Goal: Navigation & Orientation: Find specific page/section

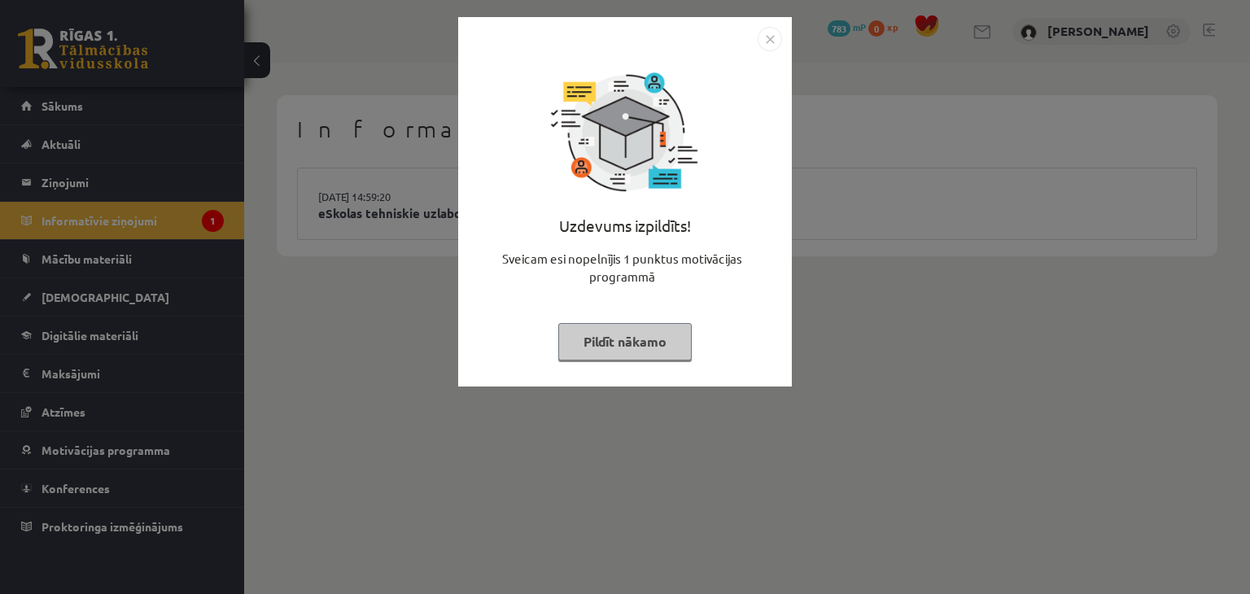
click at [619, 363] on div "Uzdevums izpildīts! Sveicam esi nopelnījis 1 punktus motivācijas programmā Pild…" at bounding box center [625, 213] width 314 height 325
click at [627, 356] on button "Pildīt nākamo" at bounding box center [624, 341] width 133 height 37
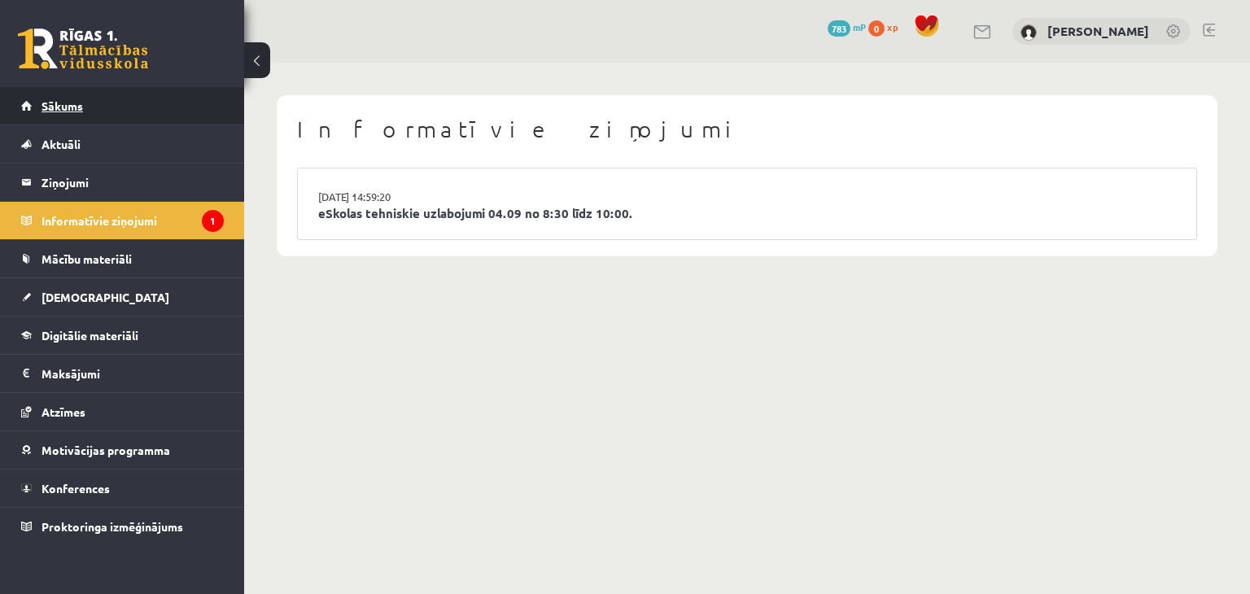
click at [89, 106] on link "Sākums" at bounding box center [122, 105] width 203 height 37
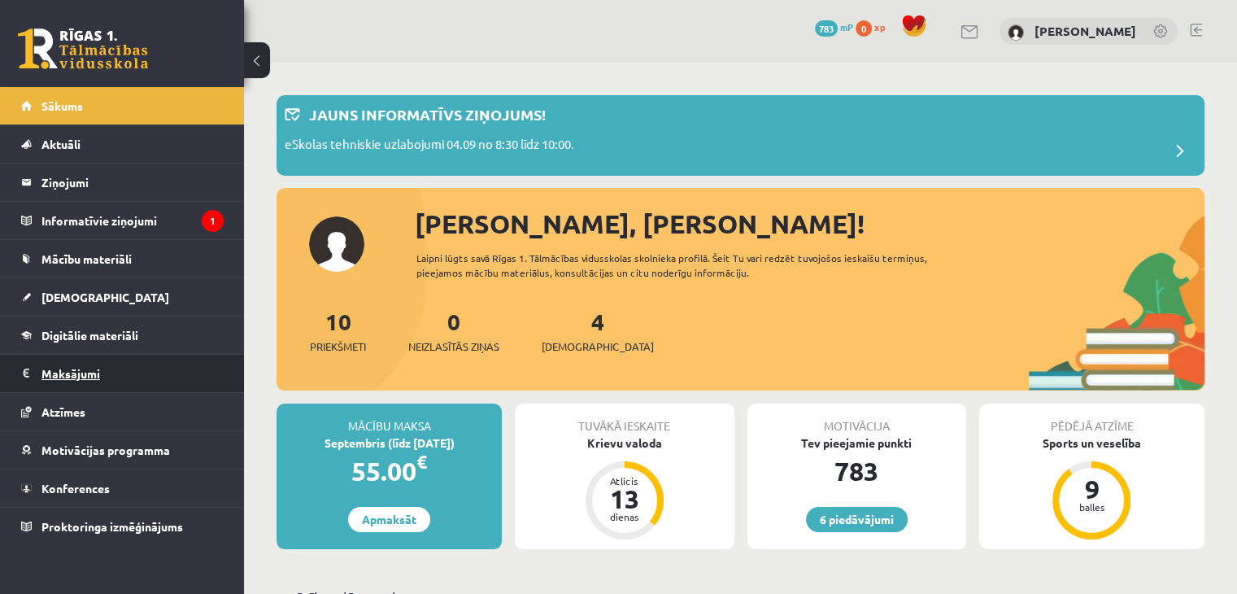
click at [72, 368] on legend "Maksājumi 0" at bounding box center [132, 373] width 182 height 37
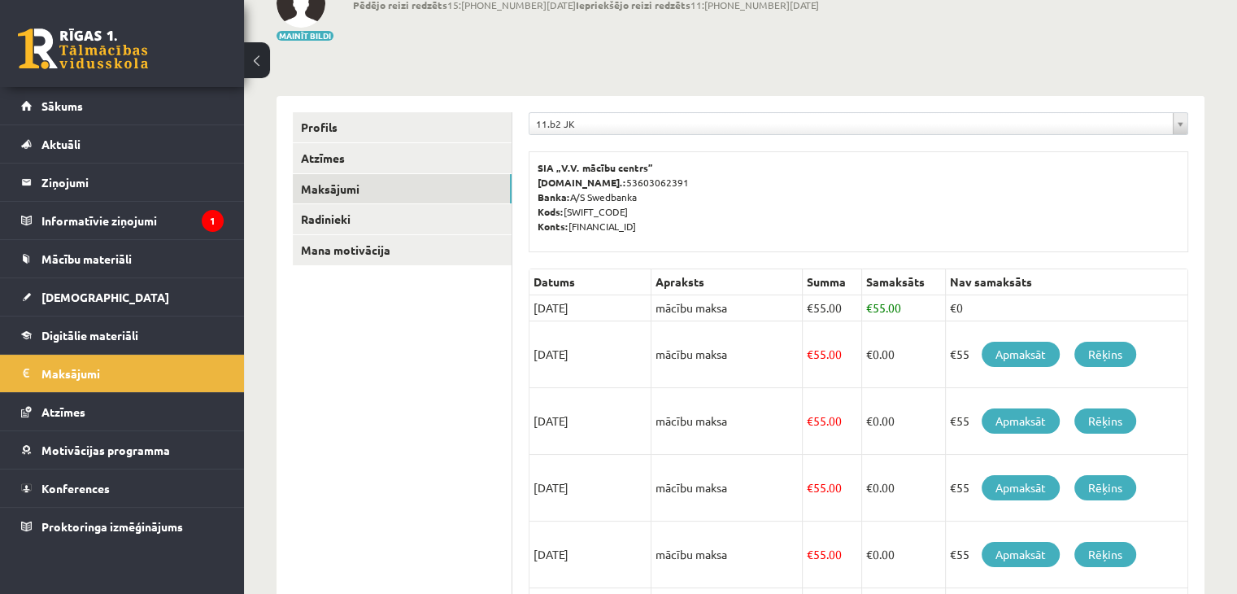
scroll to position [120, 0]
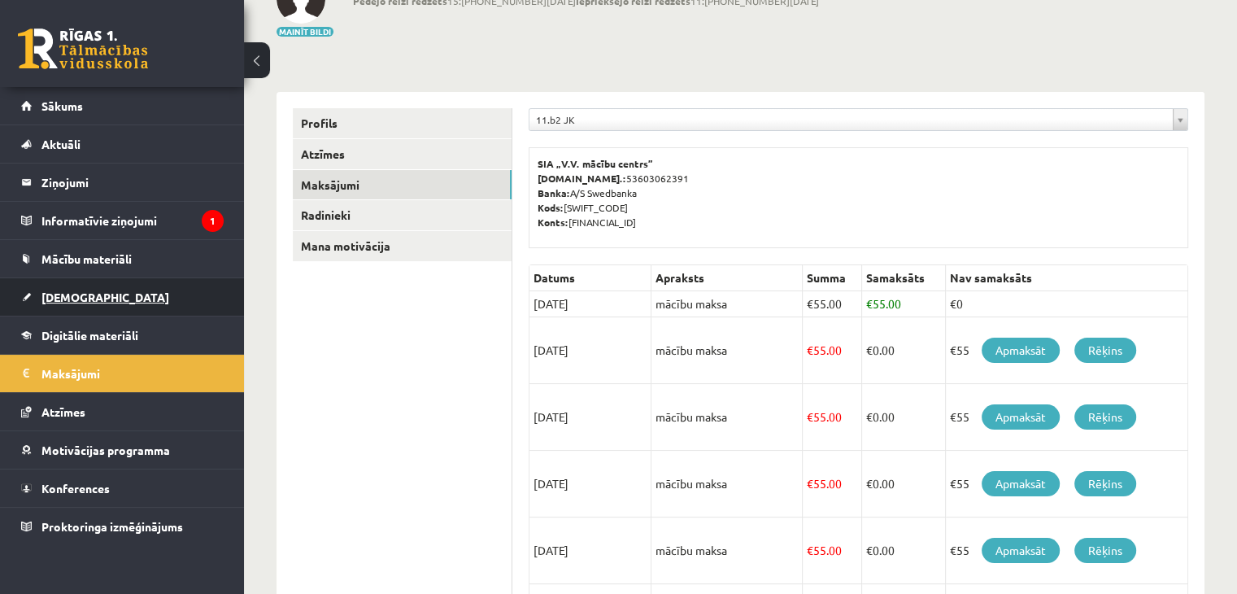
click at [98, 285] on link "[DEMOGRAPHIC_DATA]" at bounding box center [122, 296] width 203 height 37
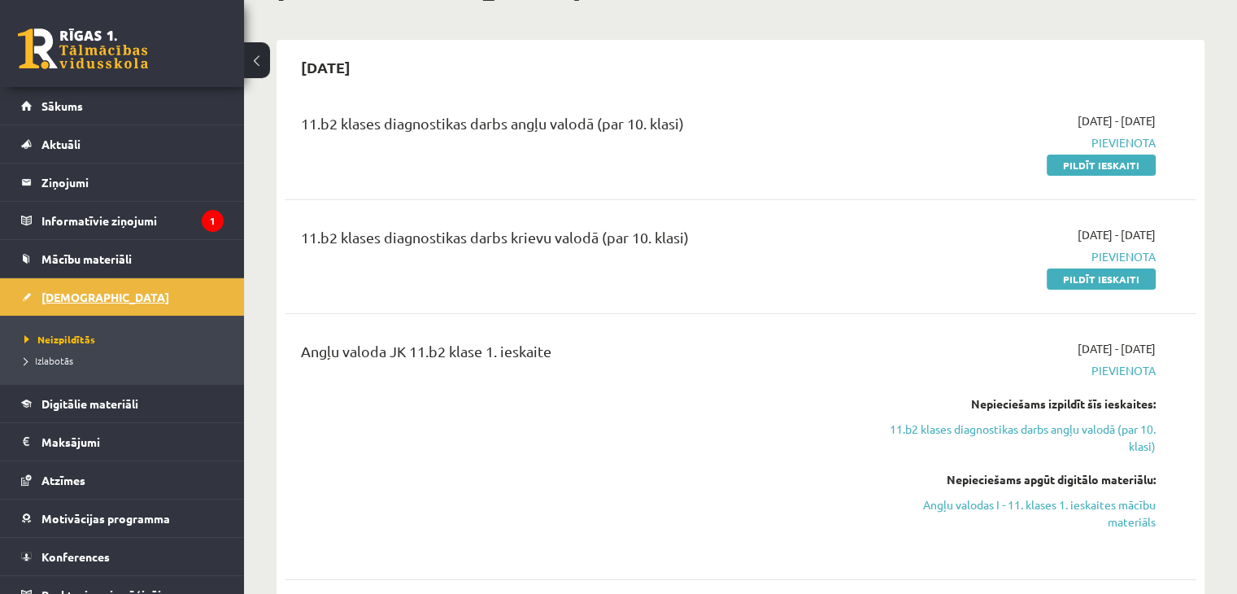
scroll to position [18, 0]
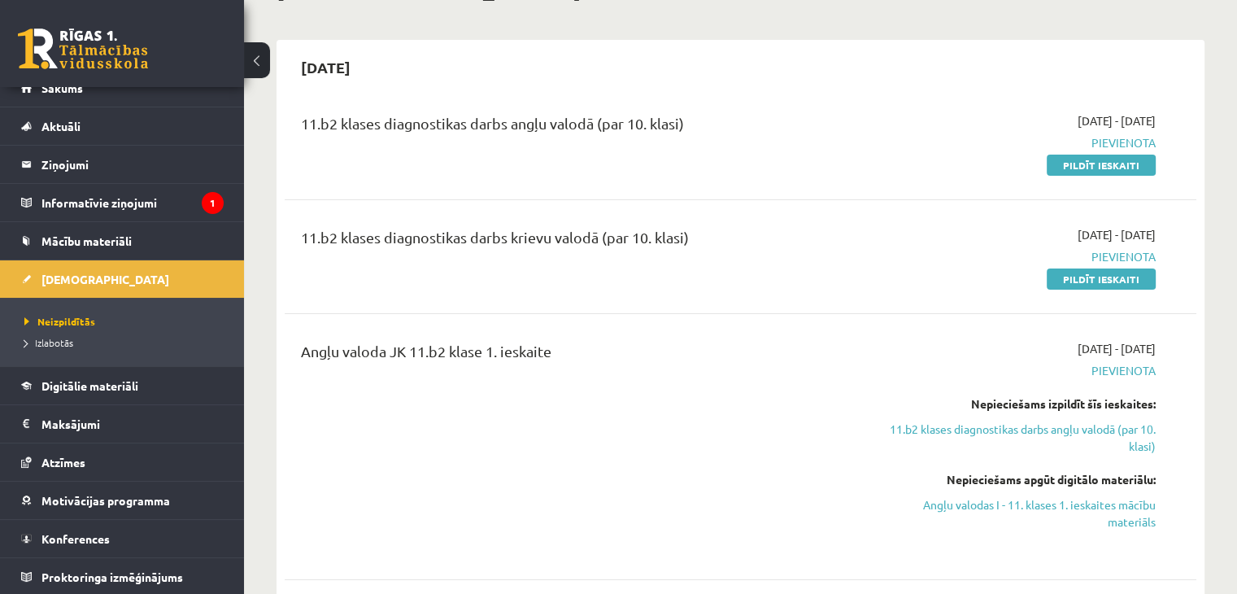
click at [360, 298] on div "11.b2 klases diagnostikas darbs krievu valodā (par 10. klasi) 2025-09-01 - 2025…" at bounding box center [741, 257] width 912 height 94
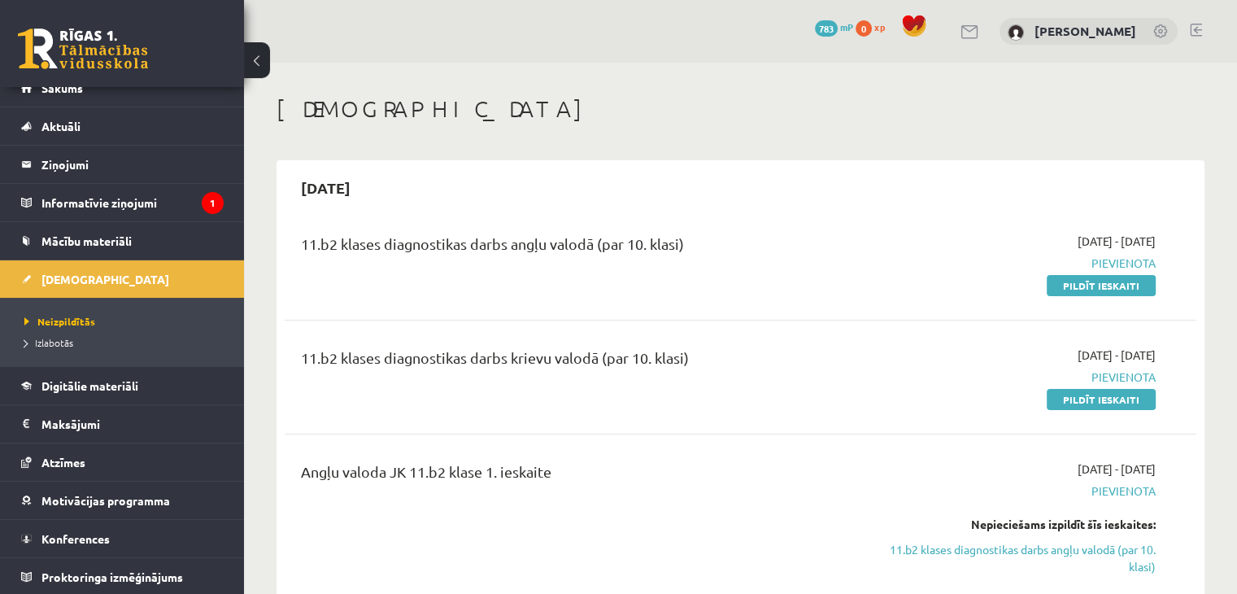
scroll to position [33, 0]
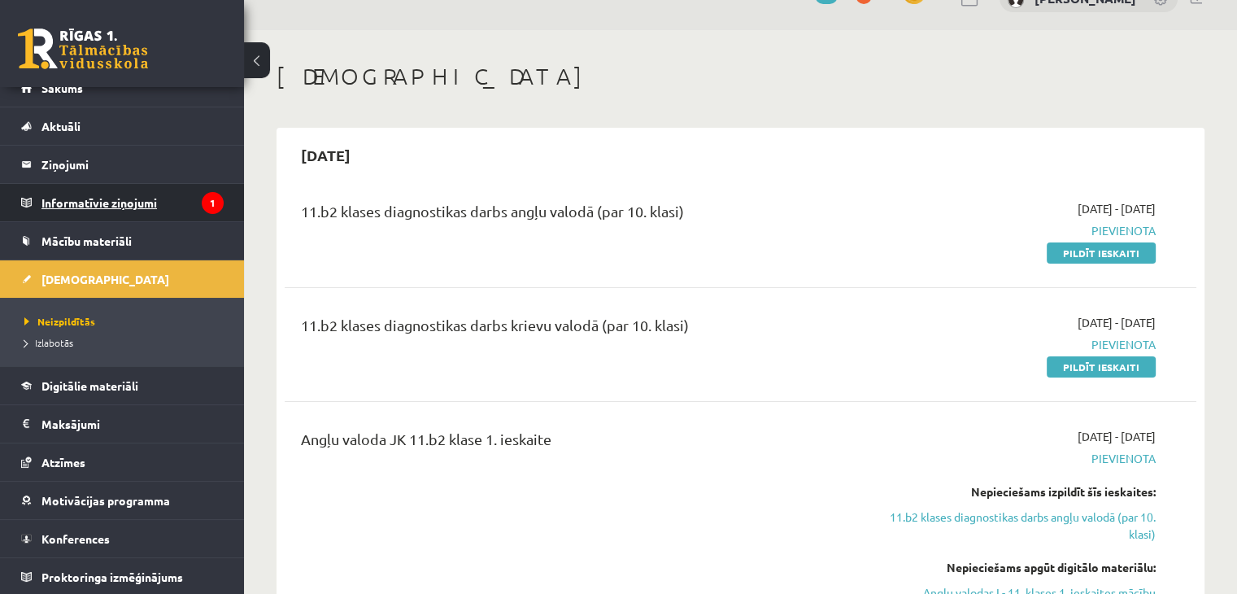
click at [82, 196] on legend "Informatīvie ziņojumi 1" at bounding box center [132, 202] width 182 height 37
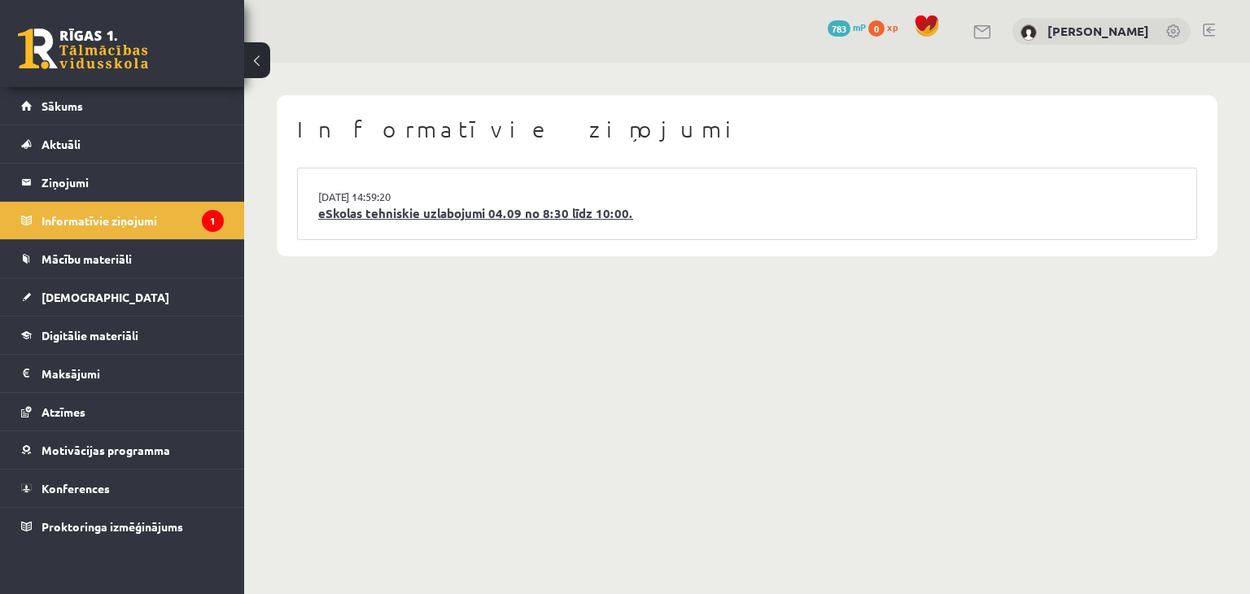
click at [420, 216] on link "eSkolas tehniskie uzlabojumi 04.09 no 8:30 līdz 10:00." at bounding box center [747, 213] width 858 height 19
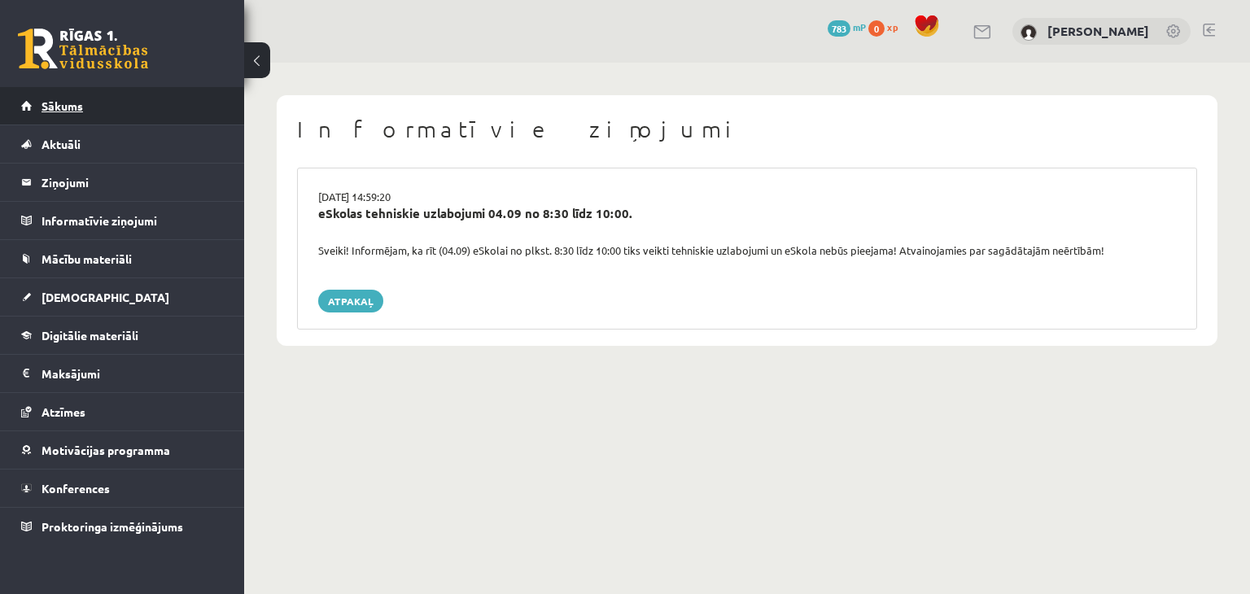
click at [94, 108] on link "Sākums" at bounding box center [122, 105] width 203 height 37
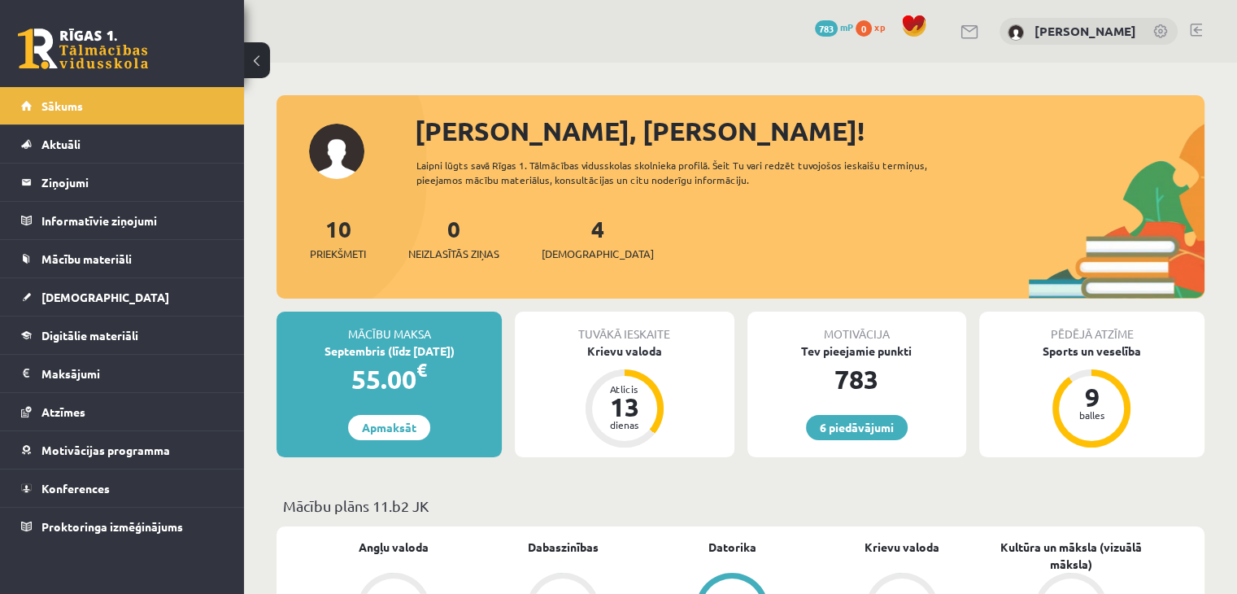
click at [260, 56] on button at bounding box center [257, 60] width 26 height 36
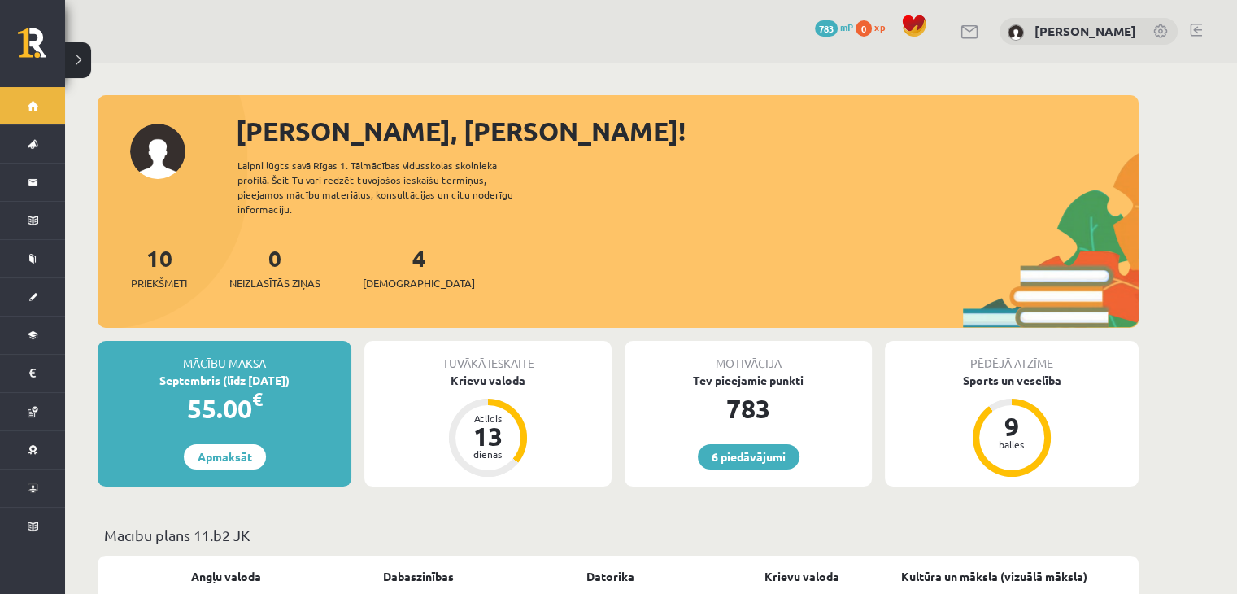
click at [76, 56] on button at bounding box center [78, 60] width 26 height 36
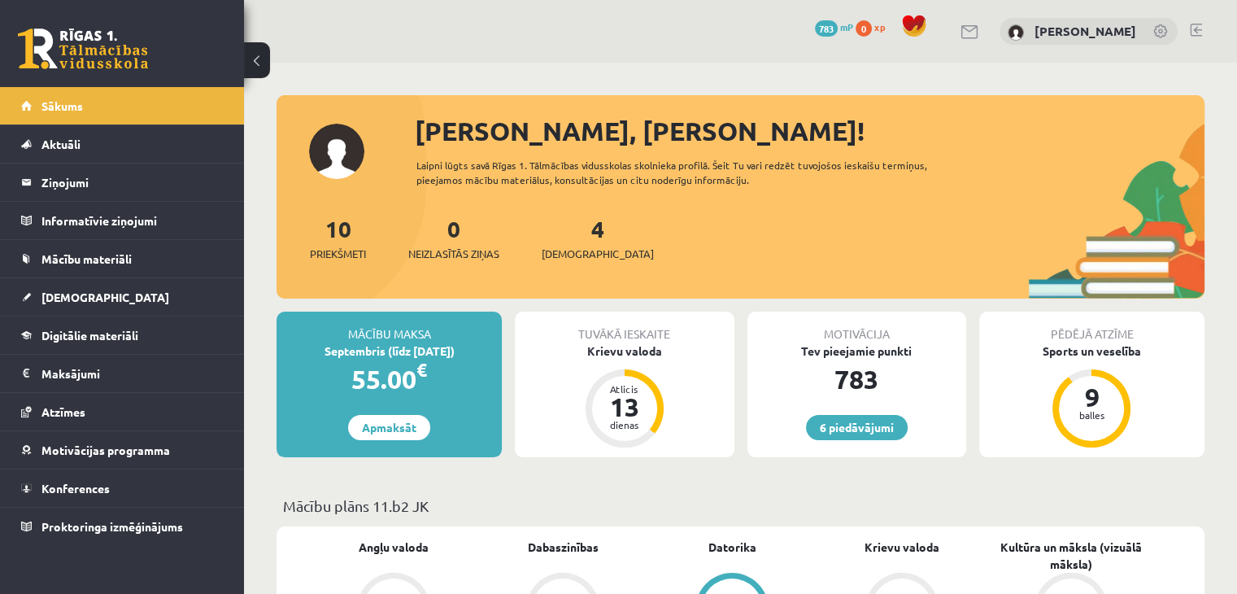
click at [523, 17] on div "6 Dāvanas 783 mP 0 xp Leonards Nākmanis" at bounding box center [740, 31] width 993 height 63
click at [513, 22] on div "6 Dāvanas 783 mP 0 xp Leonards Nākmanis" at bounding box center [740, 31] width 993 height 63
click at [836, 431] on link "6 piedāvājumi" at bounding box center [857, 427] width 102 height 25
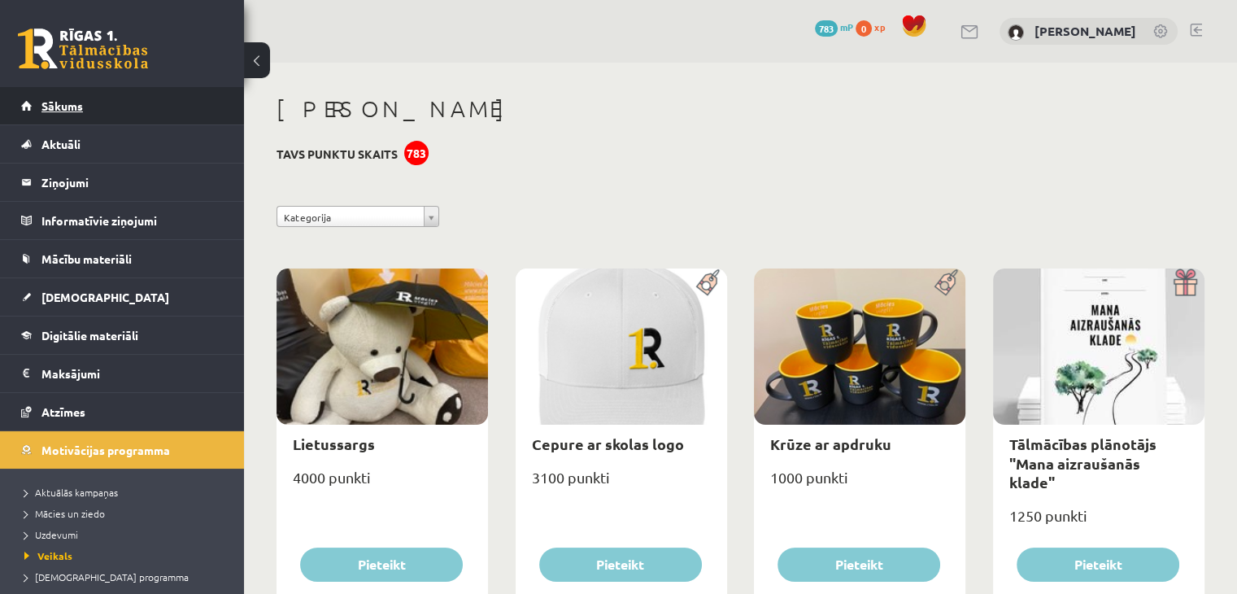
click at [76, 112] on link "Sākums" at bounding box center [122, 105] width 203 height 37
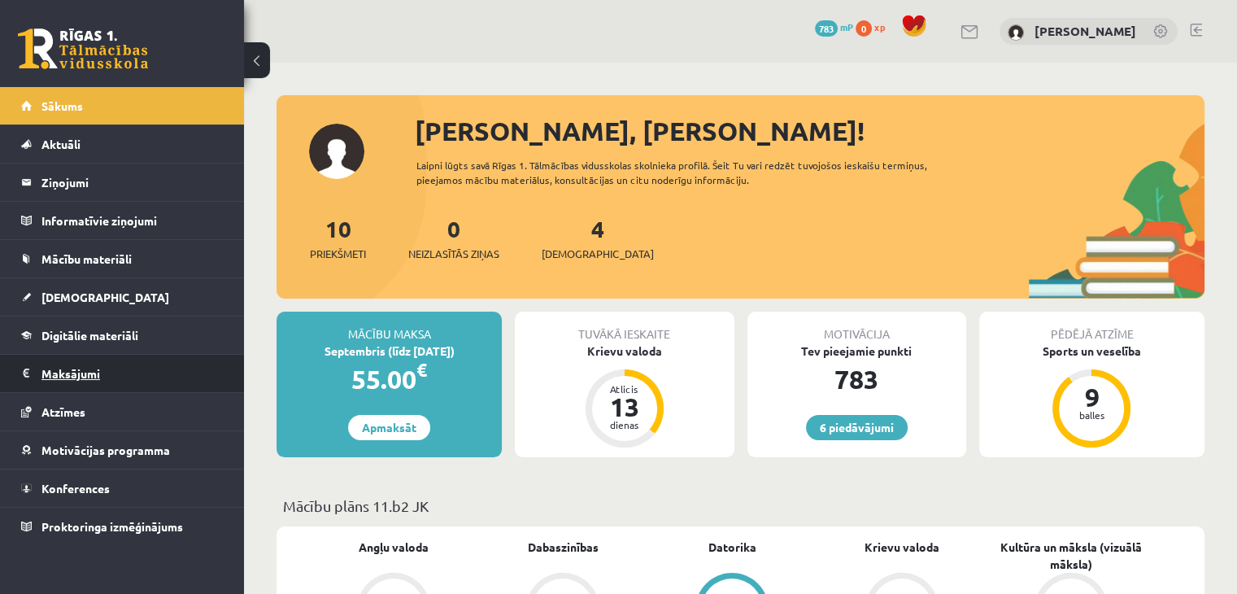
click at [59, 368] on legend "Maksājumi 0" at bounding box center [132, 373] width 182 height 37
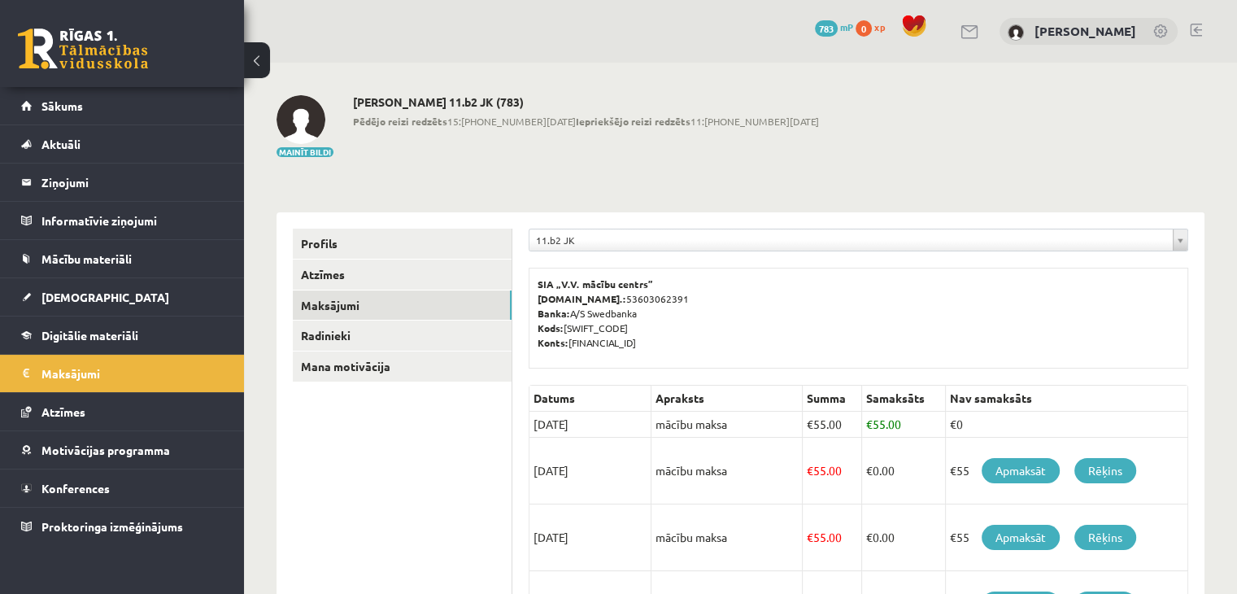
click at [606, 251] on div "11.b2 JK" at bounding box center [859, 240] width 660 height 23
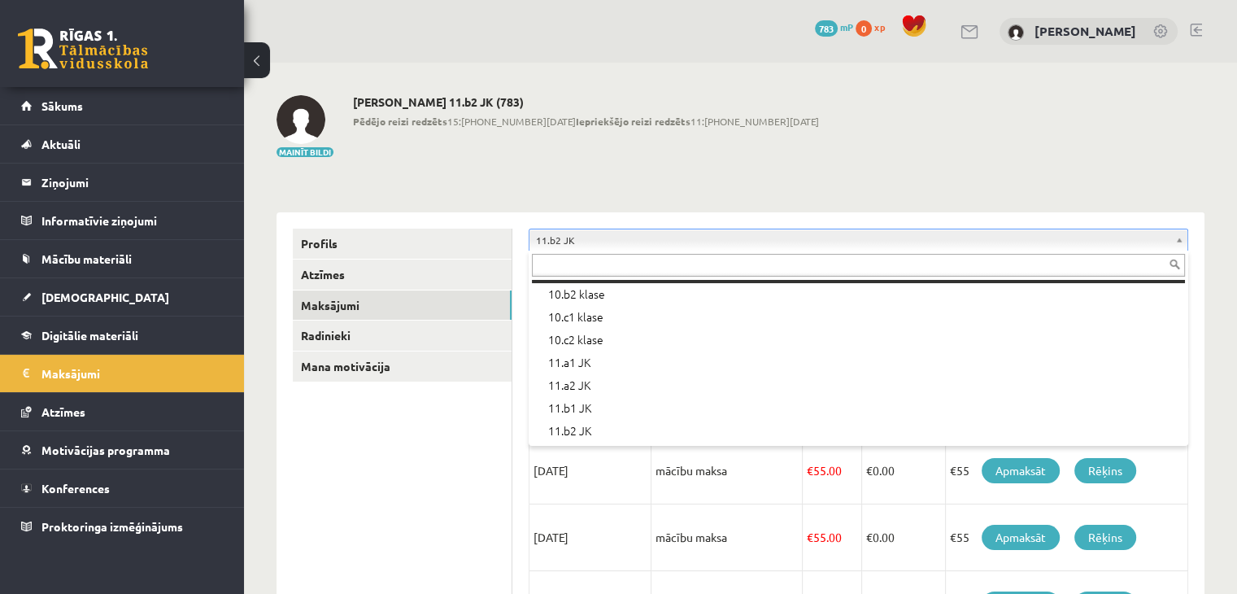
scroll to position [296, 0]
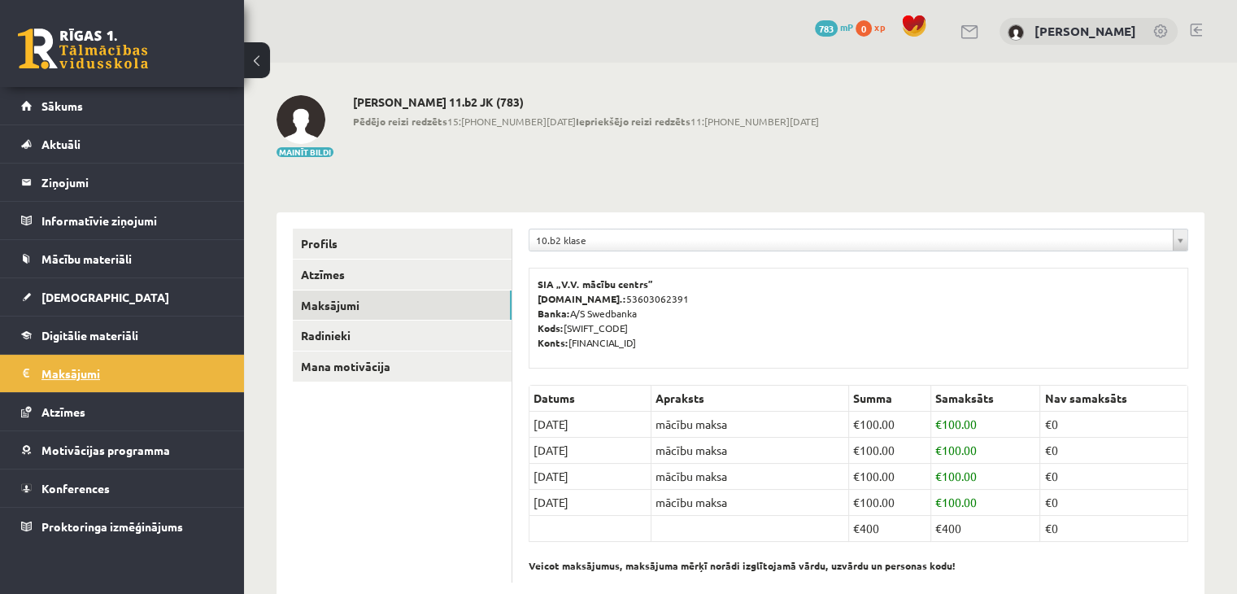
click at [87, 371] on legend "Maksājumi 0" at bounding box center [132, 373] width 182 height 37
